Goal: Transaction & Acquisition: Purchase product/service

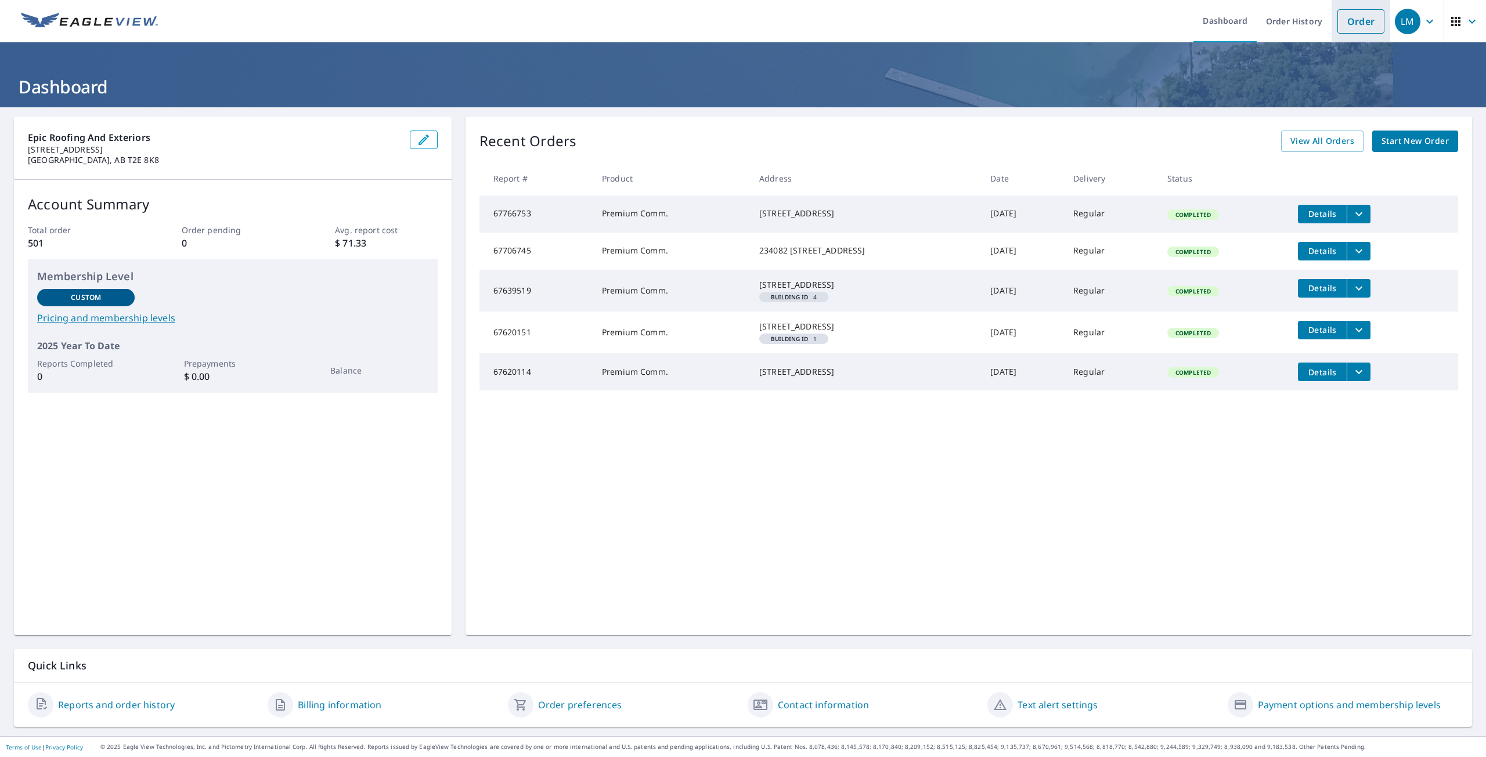
drag, startPoint x: 1361, startPoint y: 23, endPoint x: 1358, endPoint y: 37, distance: 13.8
click at [1361, 23] on link "Order" at bounding box center [1360, 21] width 47 height 24
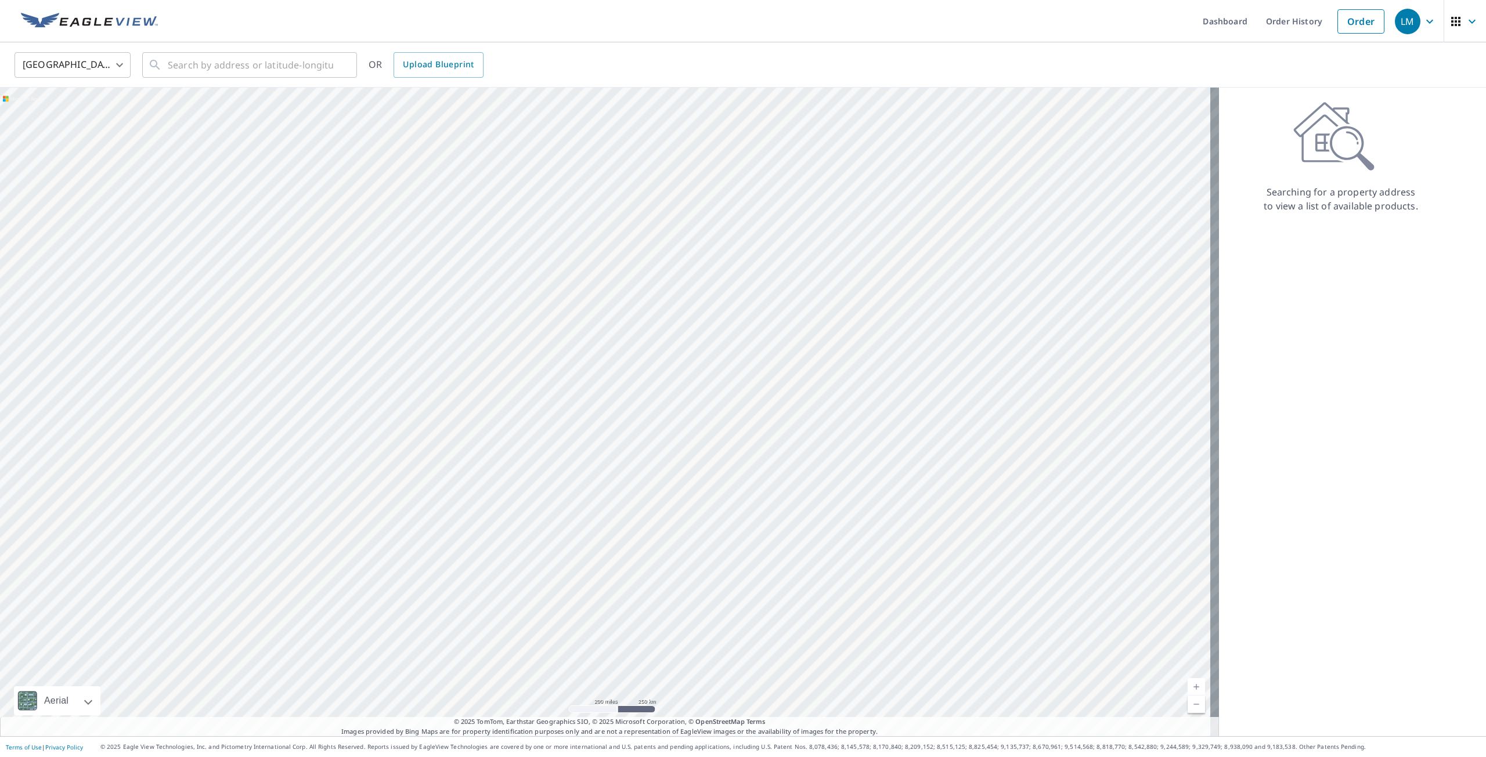
click at [124, 62] on body "LM LM Dashboard Order History Order LM United States US ​ ​ OR Upload Blueprint…" at bounding box center [743, 378] width 1486 height 757
click at [66, 115] on li "[GEOGRAPHIC_DATA]" at bounding box center [73, 117] width 116 height 21
type input "CA"
click at [242, 62] on input "text" at bounding box center [250, 65] width 165 height 33
paste input "[STREET_ADDRESS][PERSON_NAME]"
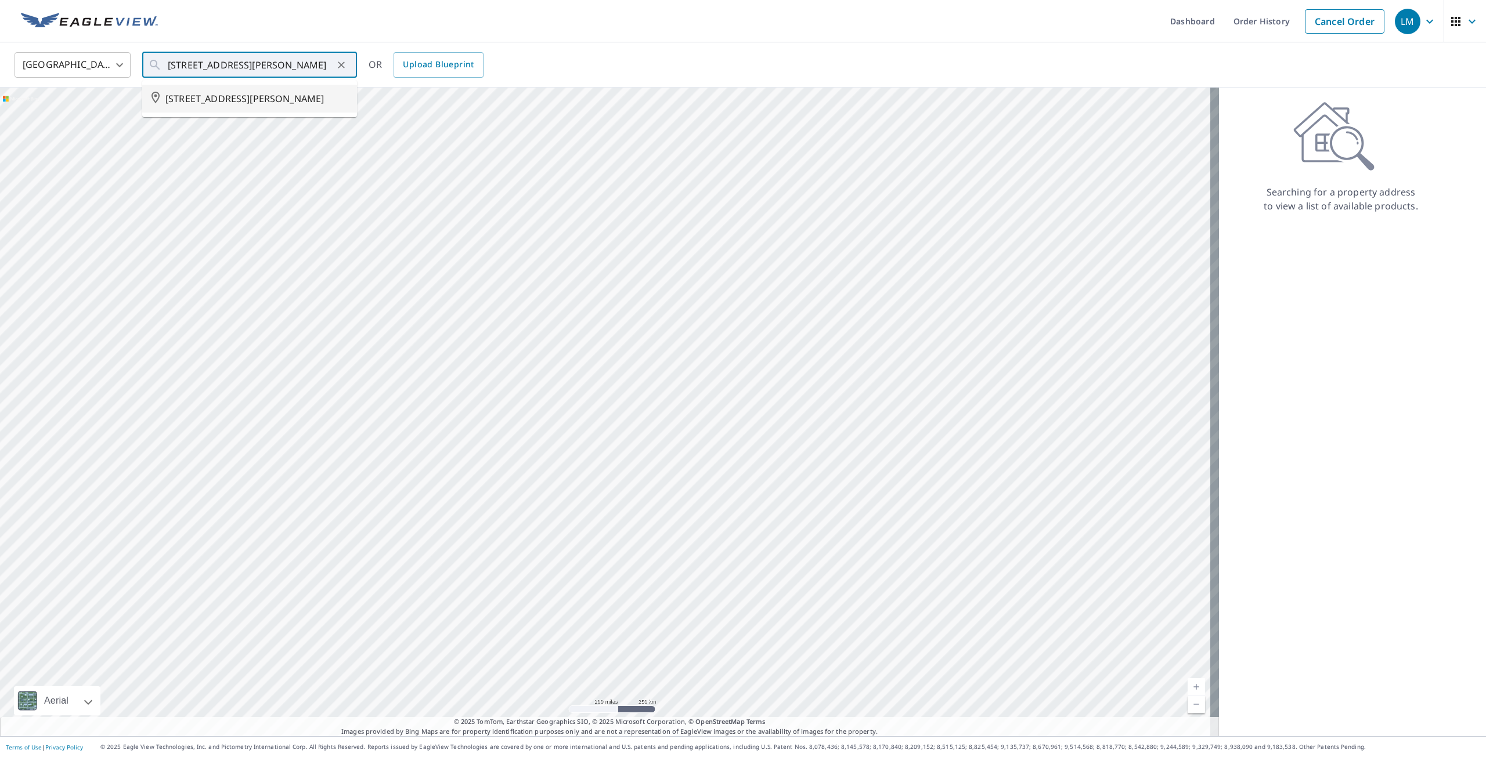
type input "[STREET_ADDRESS][PERSON_NAME]"
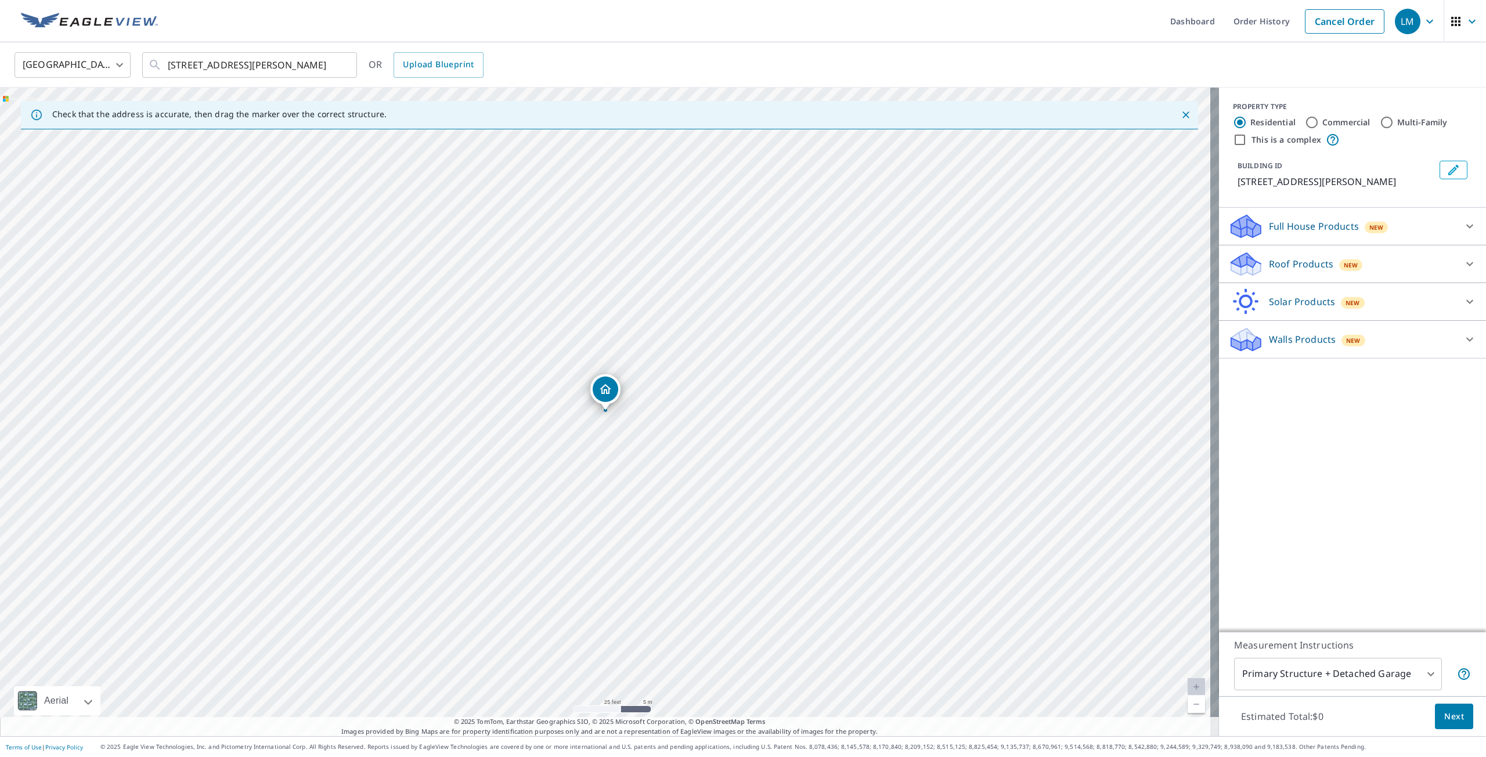
drag, startPoint x: 1305, startPoint y: 121, endPoint x: 1304, endPoint y: 128, distance: 6.5
click at [1305, 124] on input "Commercial" at bounding box center [1312, 123] width 14 height 14
radio input "true"
type input "4"
click at [1463, 224] on icon at bounding box center [1470, 226] width 14 height 14
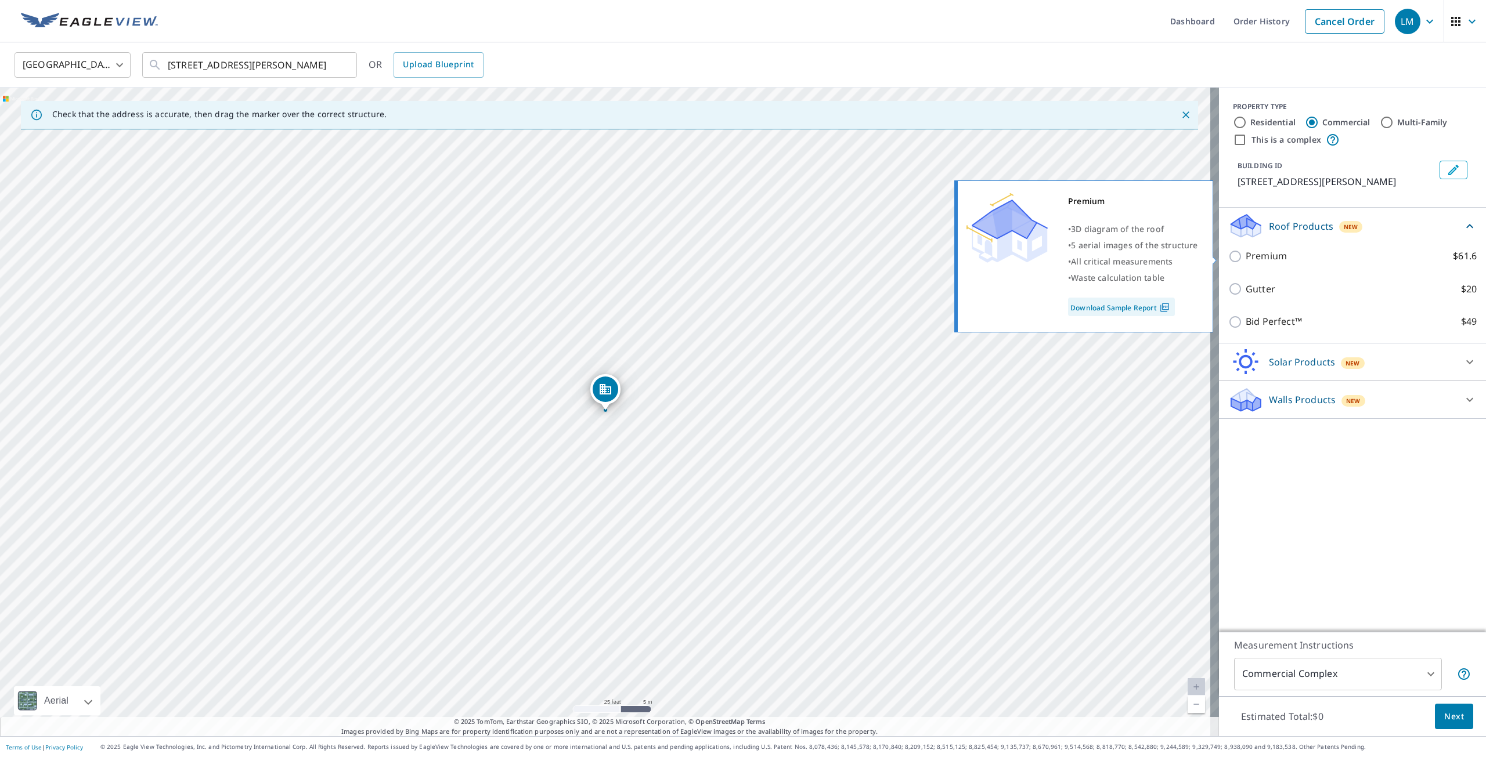
click at [1228, 258] on input "Premium $61.6" at bounding box center [1236, 257] width 17 height 14
checkbox input "true"
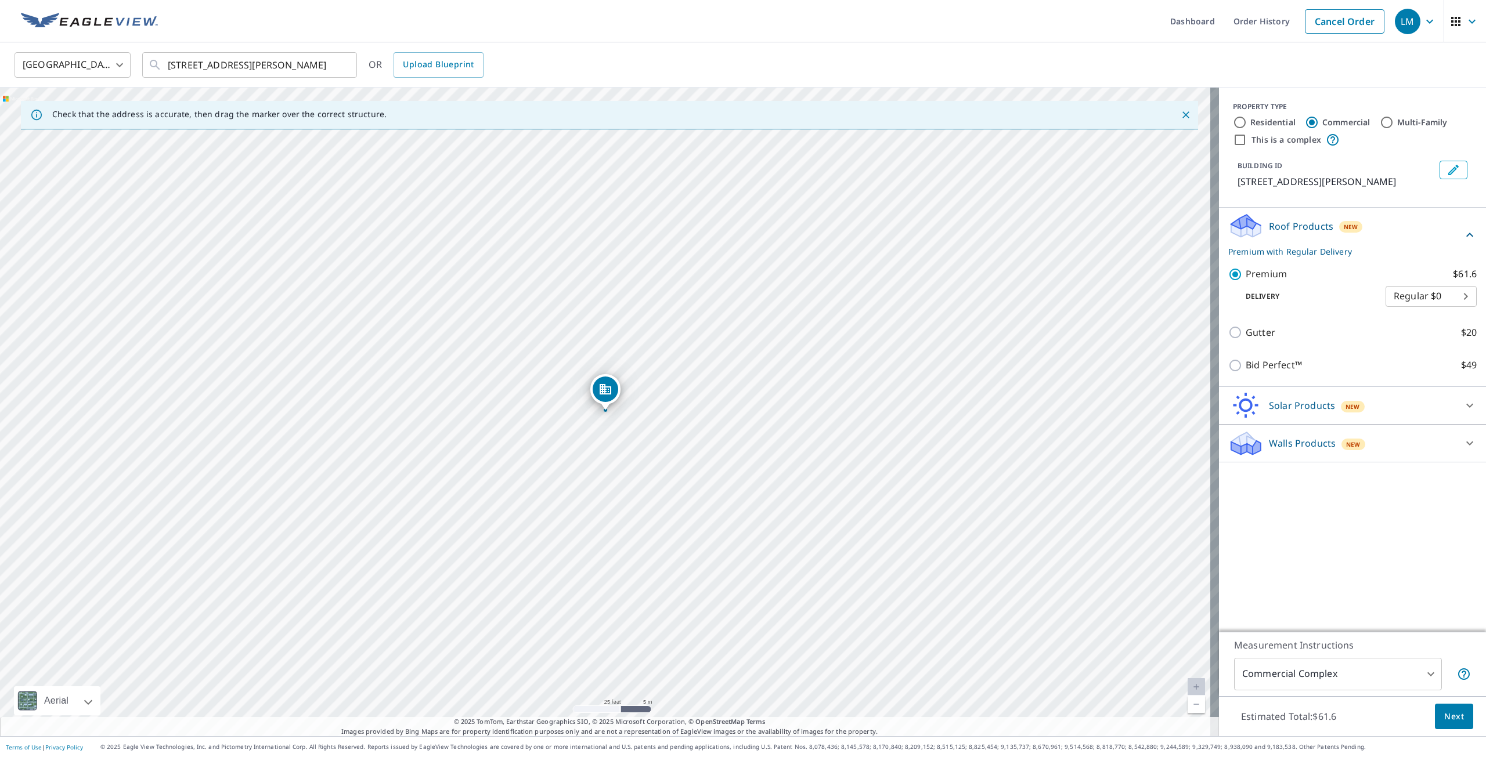
click at [1444, 720] on span "Next" at bounding box center [1454, 717] width 20 height 15
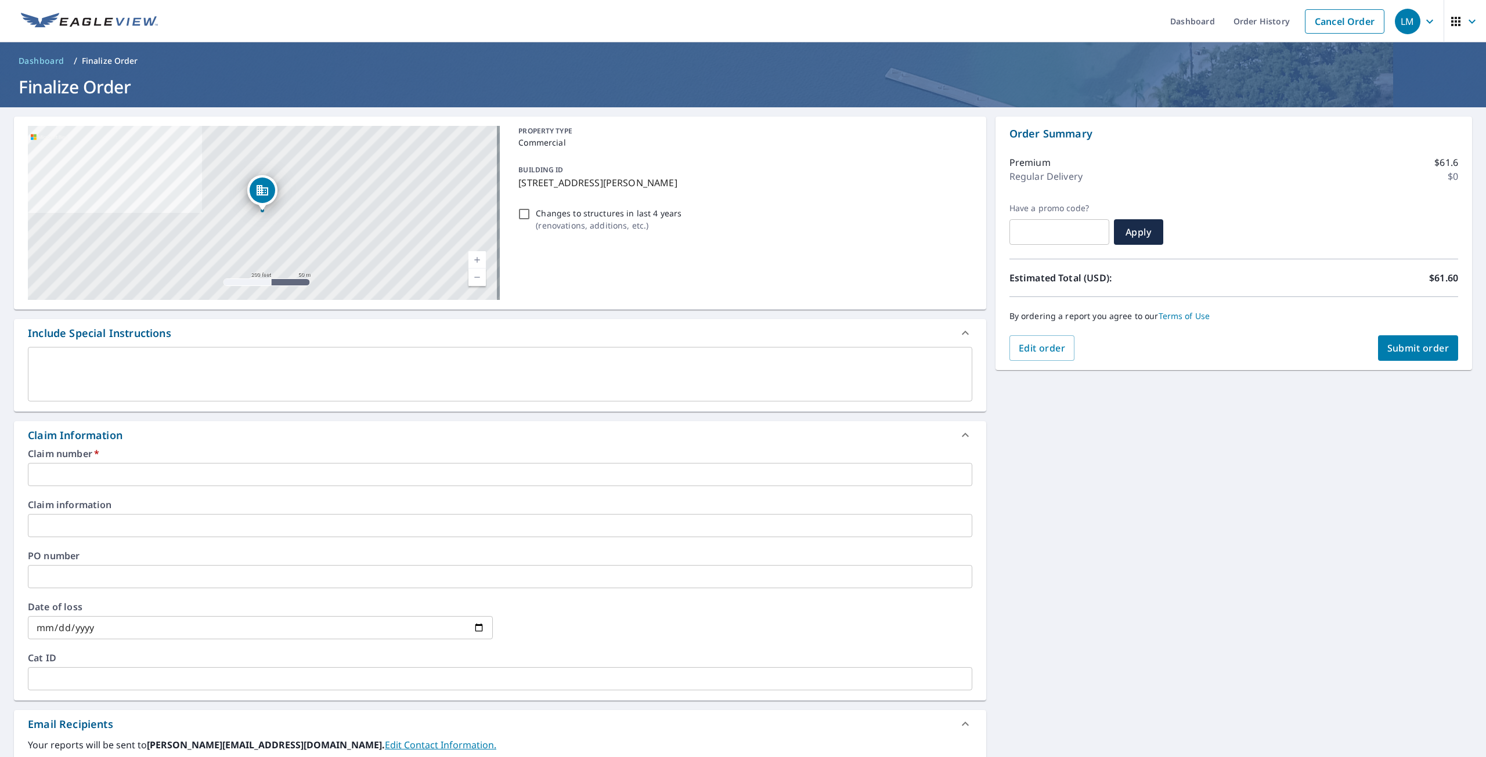
click at [79, 473] on input "text" at bounding box center [500, 474] width 944 height 23
paste input "2501-016785-OPT"
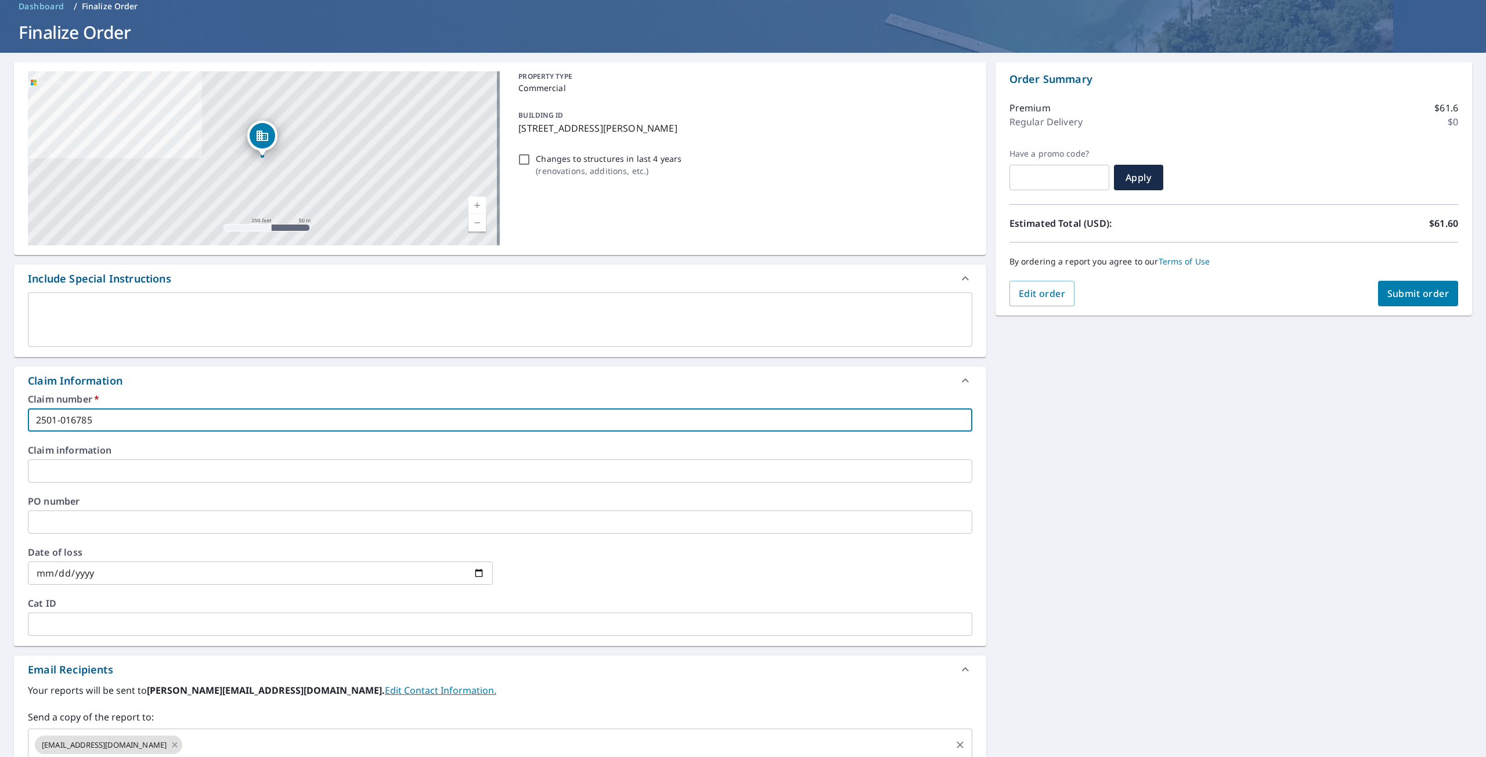
scroll to position [212, 0]
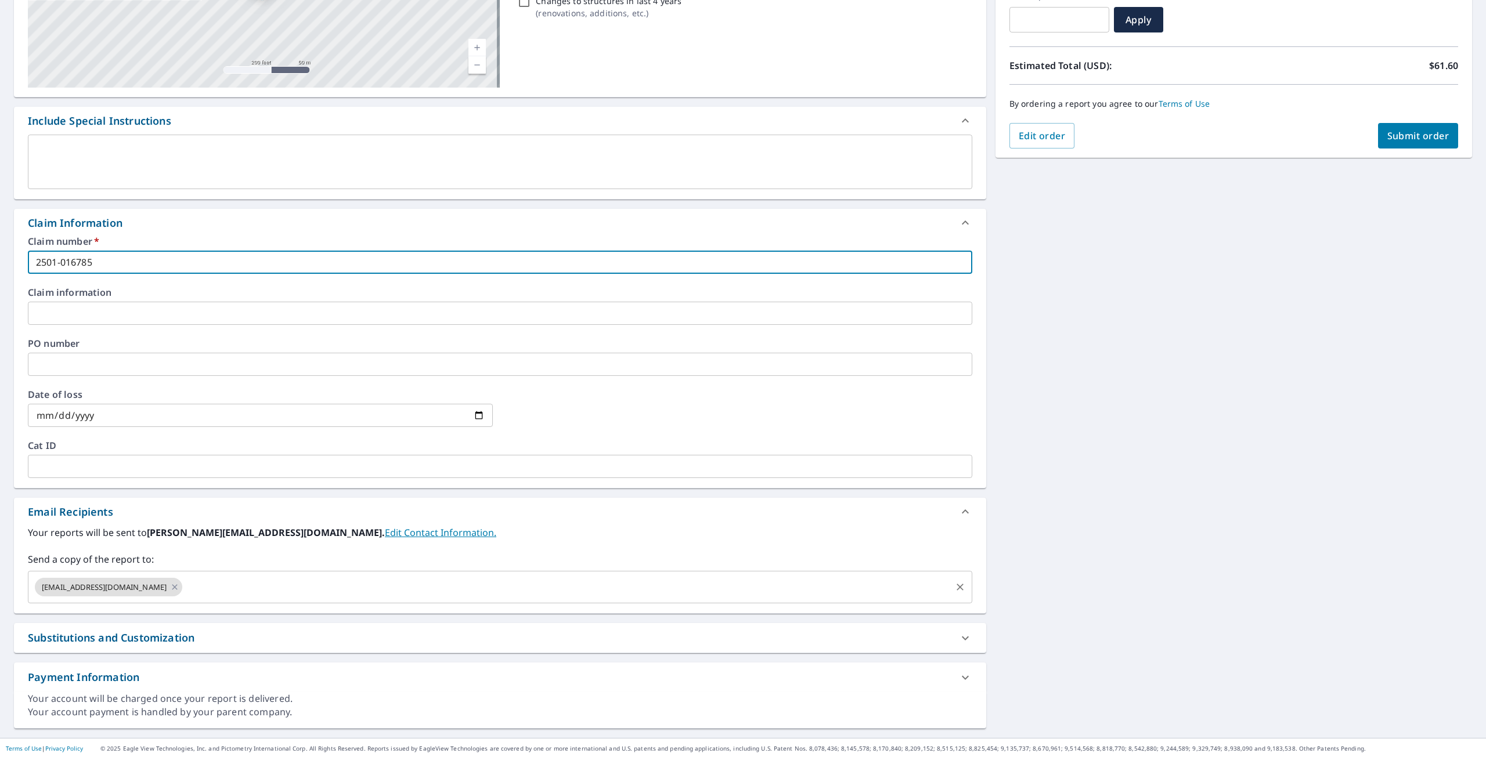
type input "2501-016785"
click at [184, 580] on input "text" at bounding box center [566, 587] width 765 height 22
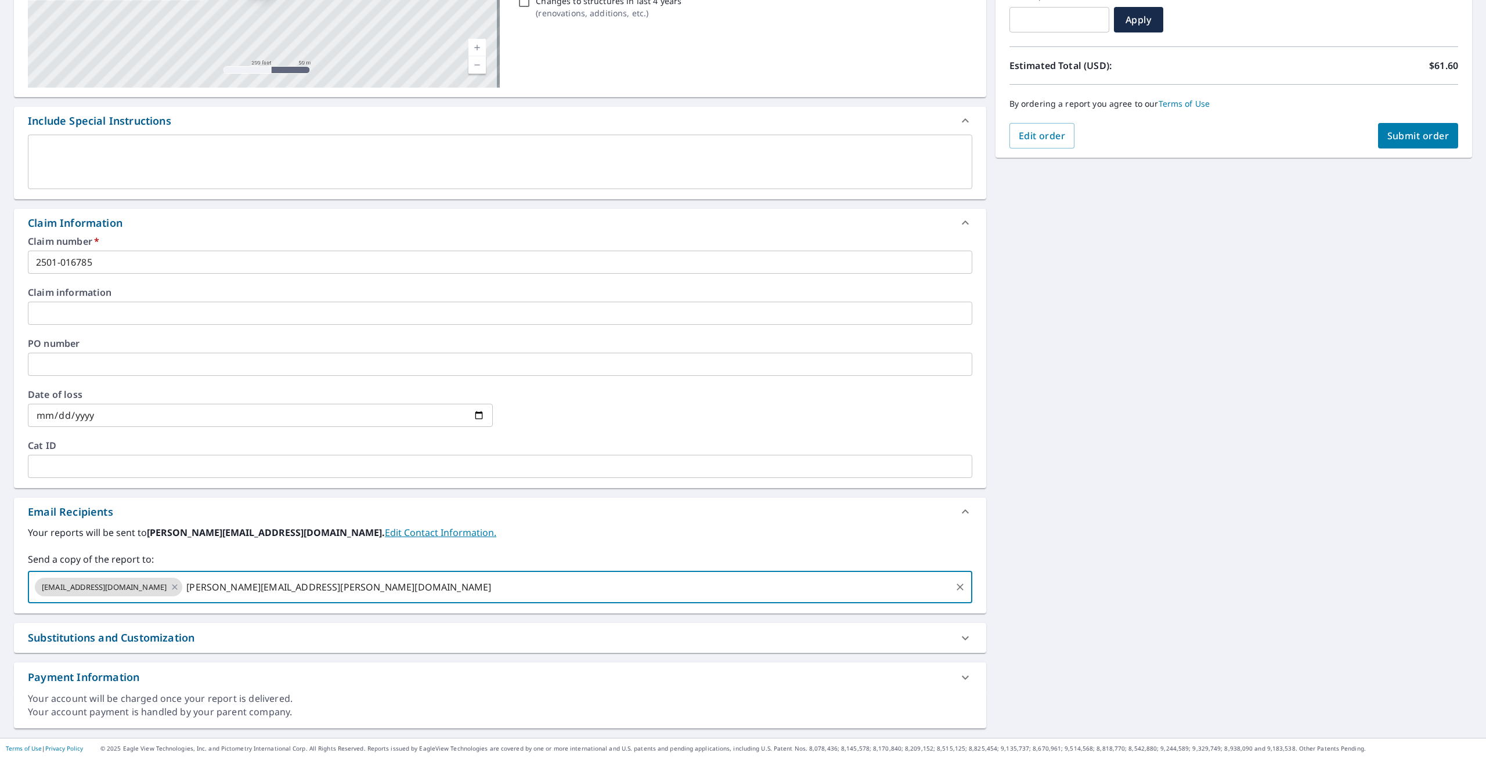
type input "[PERSON_NAME][EMAIL_ADDRESS][PERSON_NAME][DOMAIN_NAME]"
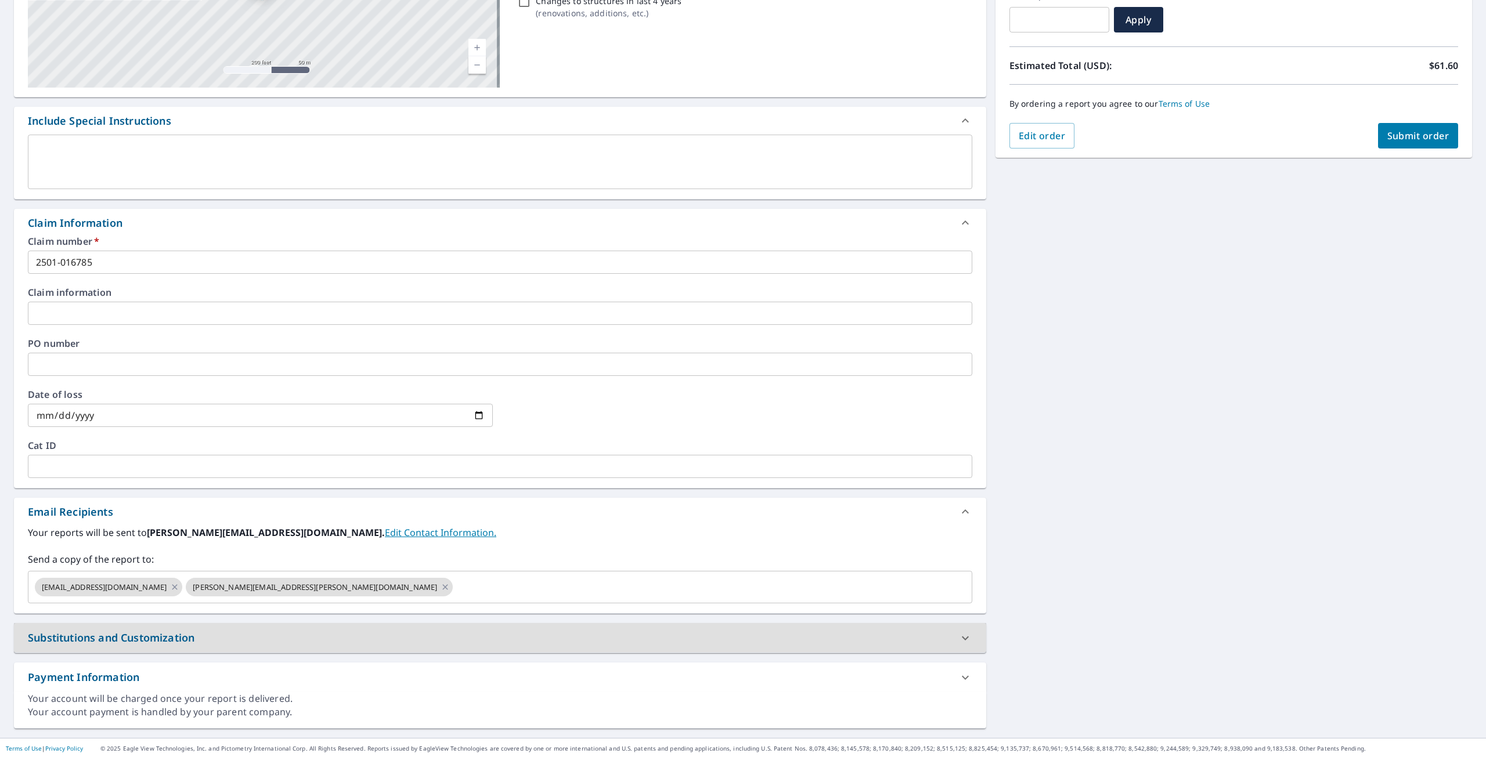
scroll to position [0, 0]
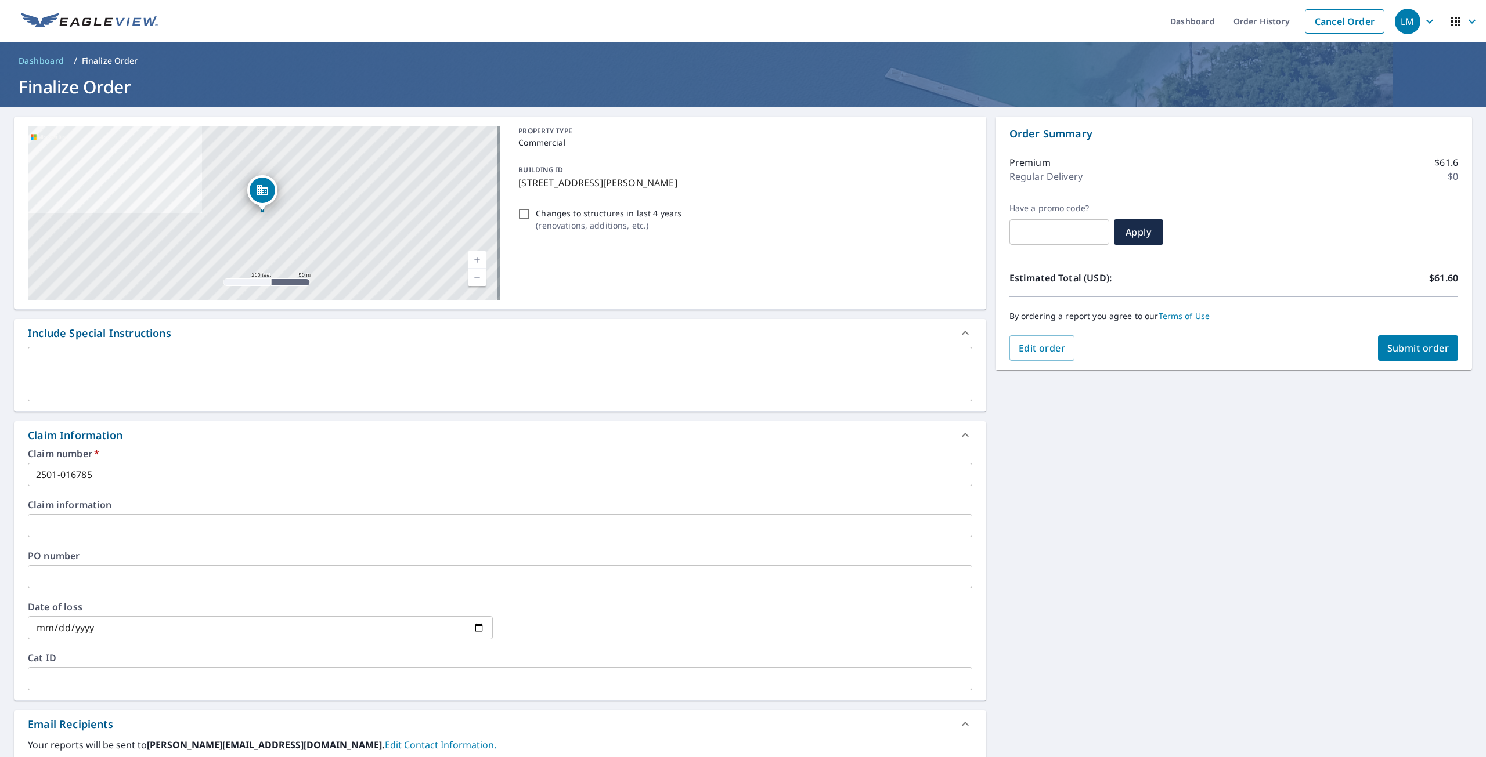
click at [1387, 341] on button "Submit order" at bounding box center [1418, 348] width 81 height 26
